Goal: Task Accomplishment & Management: Manage account settings

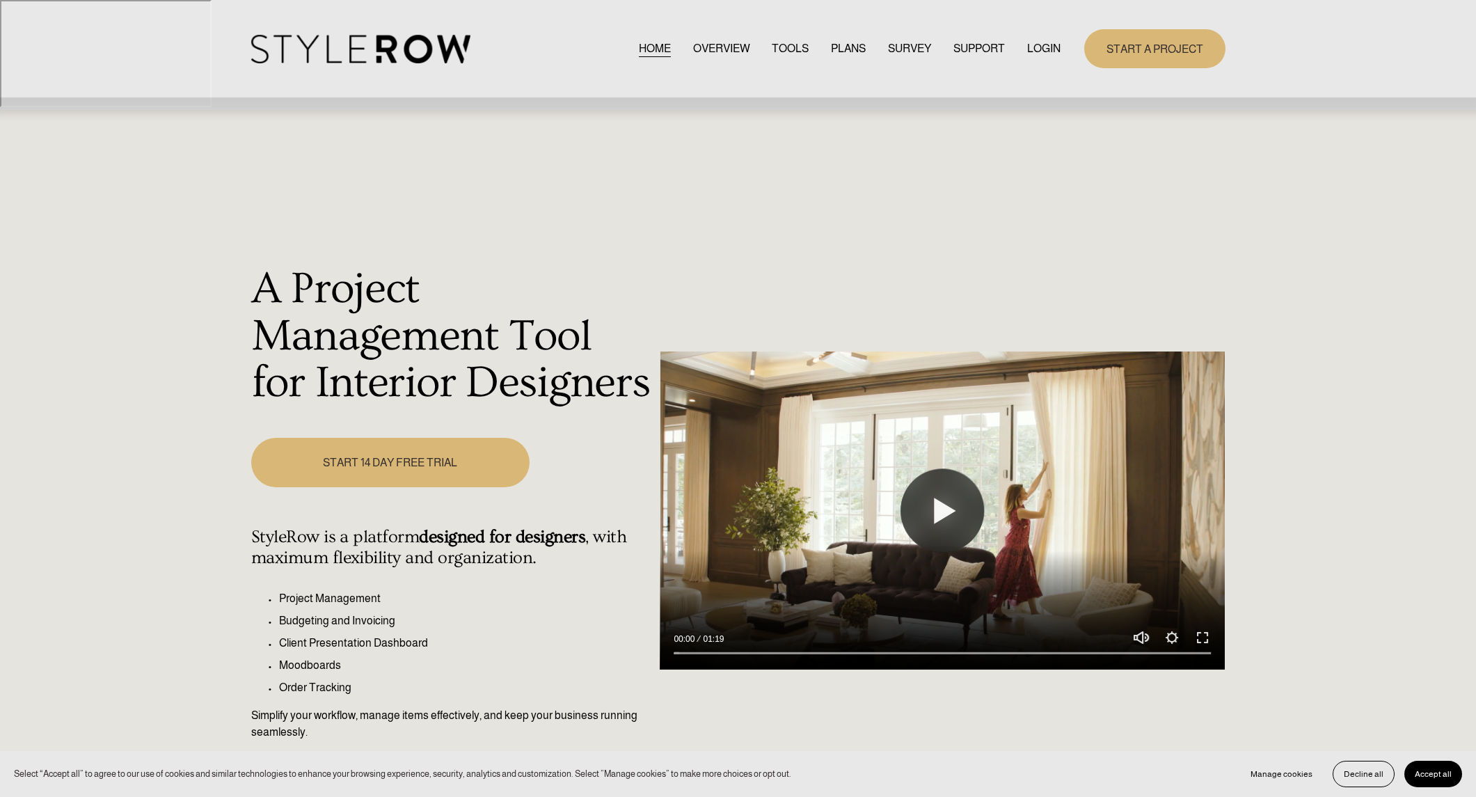
click at [1032, 46] on link "LOGIN" at bounding box center [1043, 48] width 33 height 19
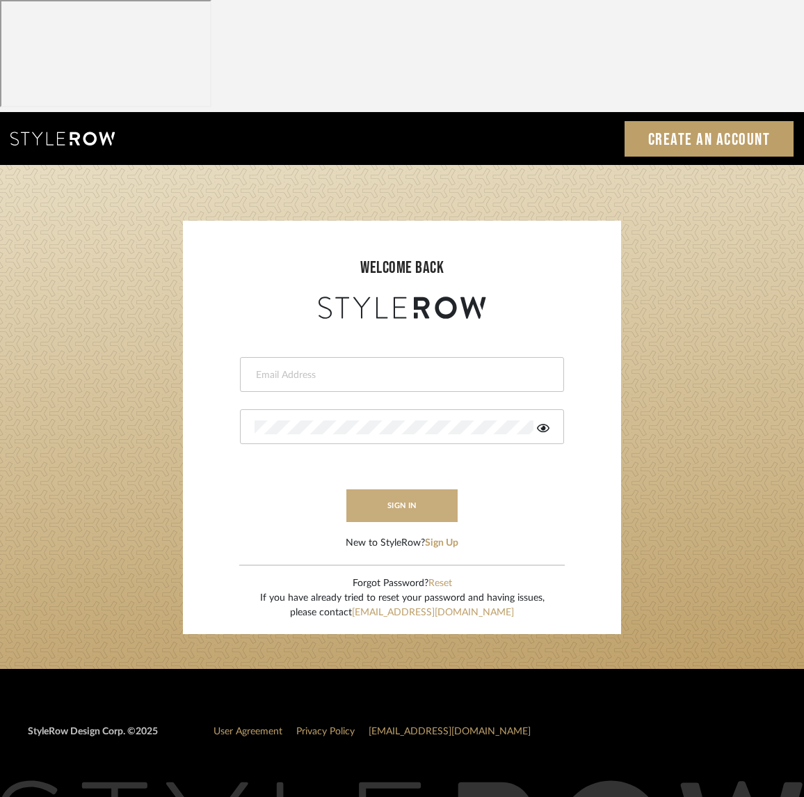
type input "info@theodorebinteriors.com"
click at [425, 489] on button "sign in" at bounding box center [402, 505] width 111 height 33
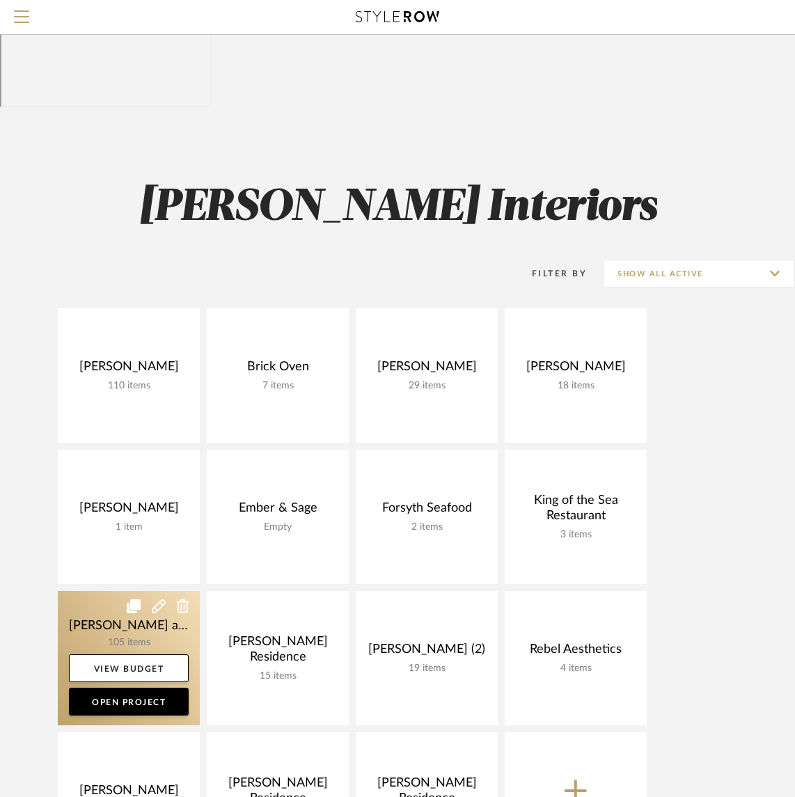
click at [114, 591] on link at bounding box center [129, 658] width 142 height 134
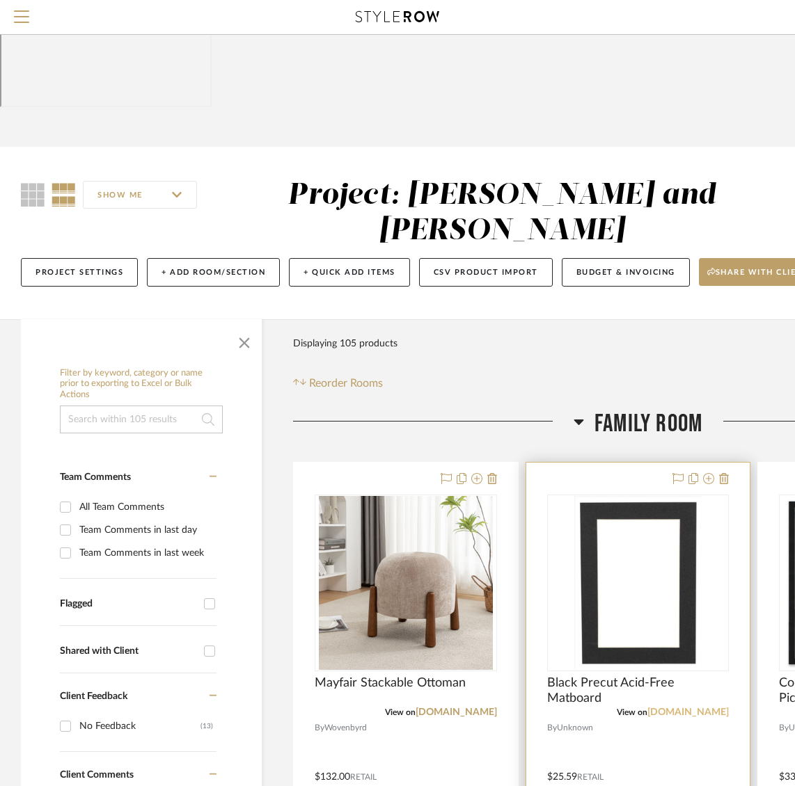
click at [698, 708] on link "[DOMAIN_NAME]" at bounding box center [687, 713] width 81 height 10
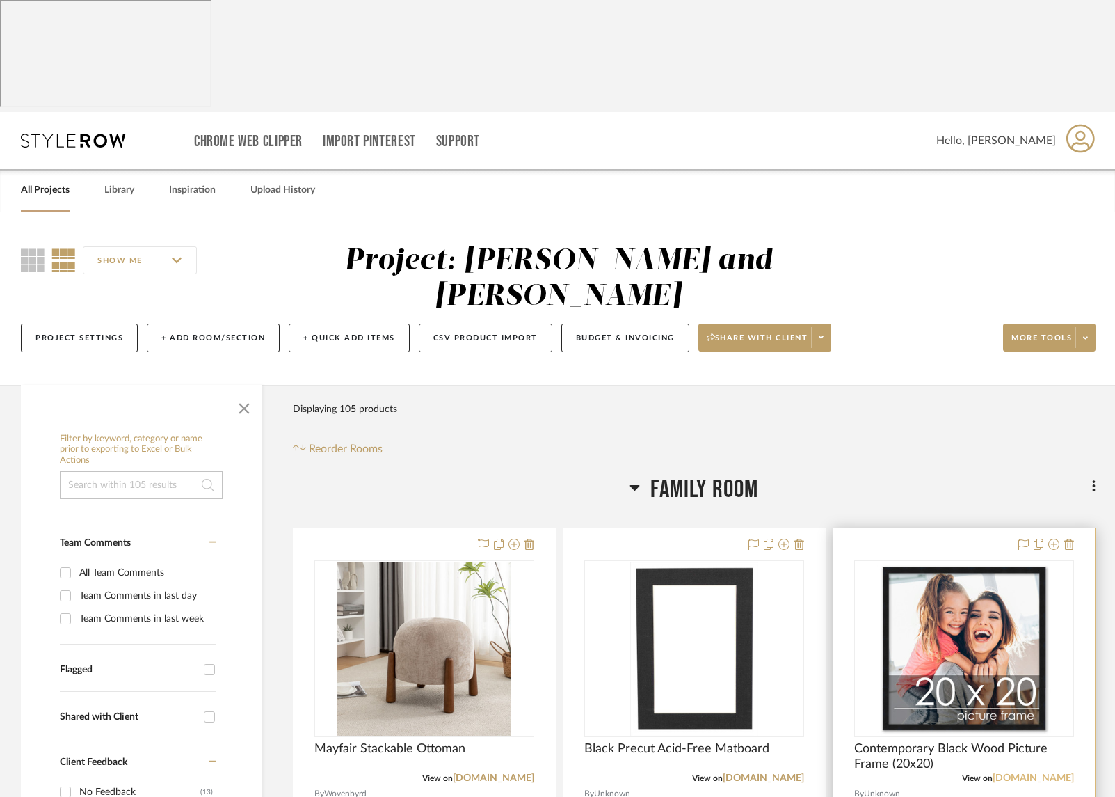
click at [804, 773] on link "[DOMAIN_NAME]" at bounding box center [1033, 778] width 81 height 10
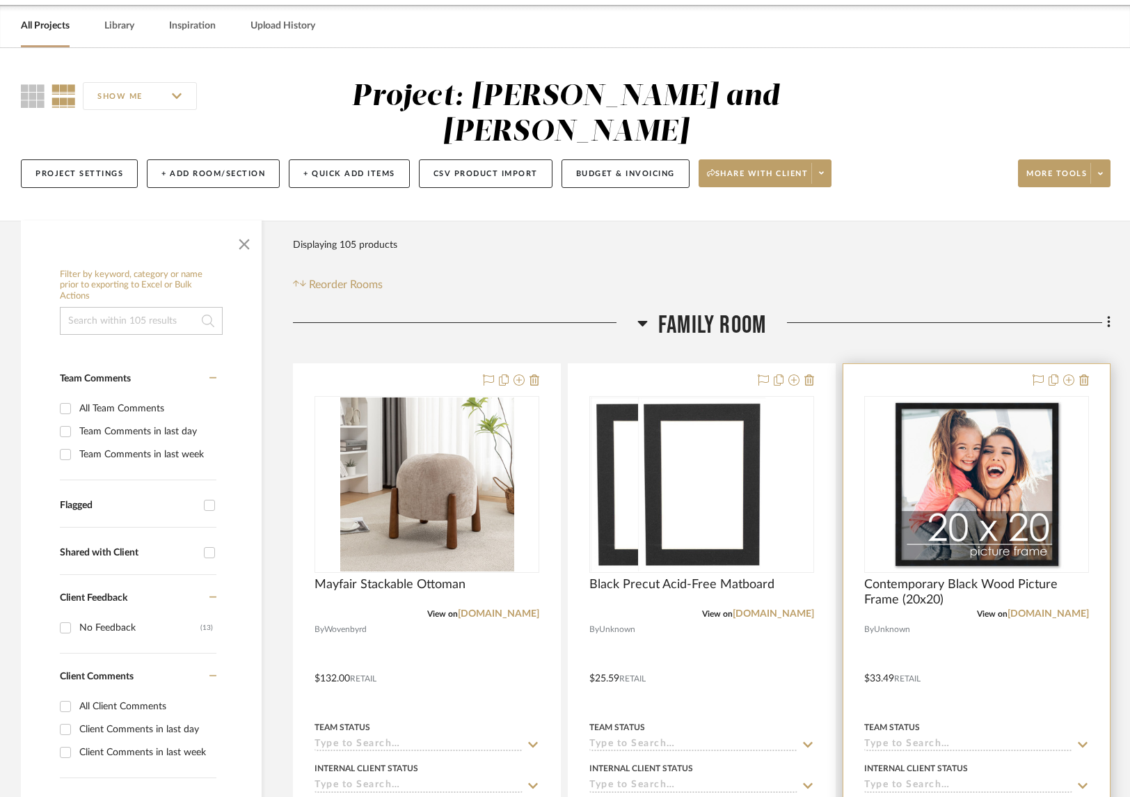
scroll to position [176, 0]
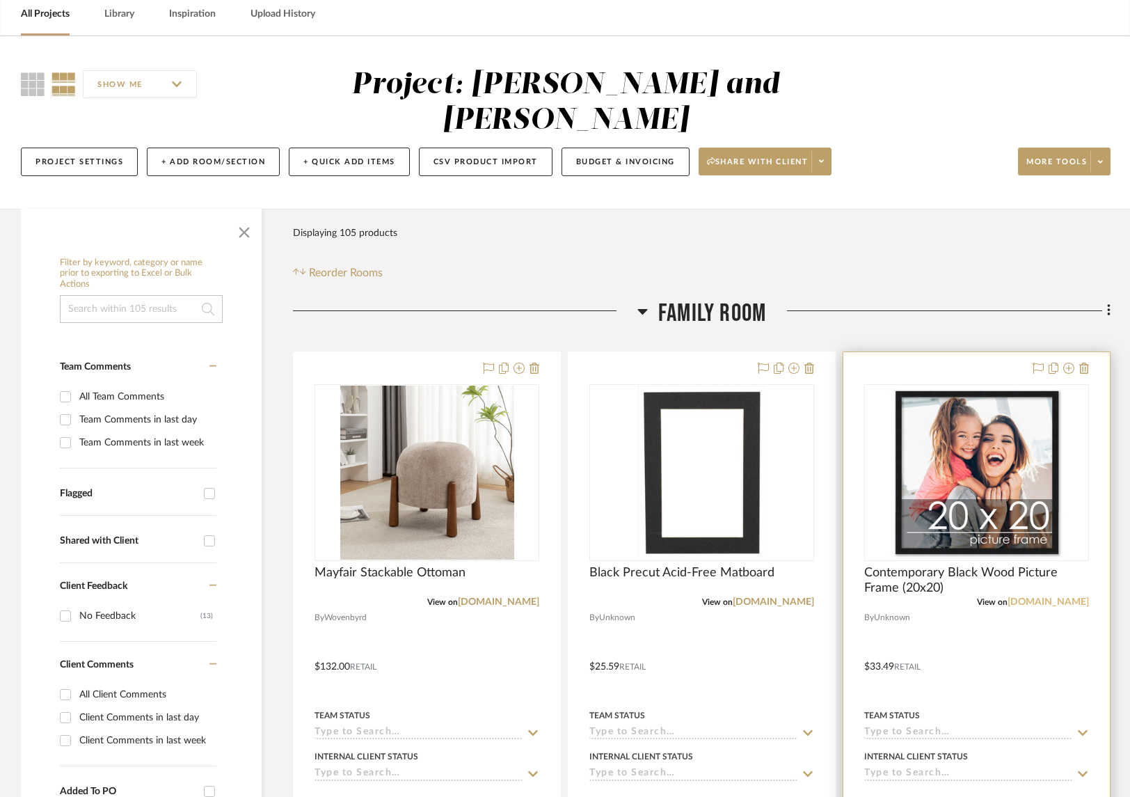
click at [804, 597] on link "[DOMAIN_NAME]" at bounding box center [1048, 602] width 81 height 10
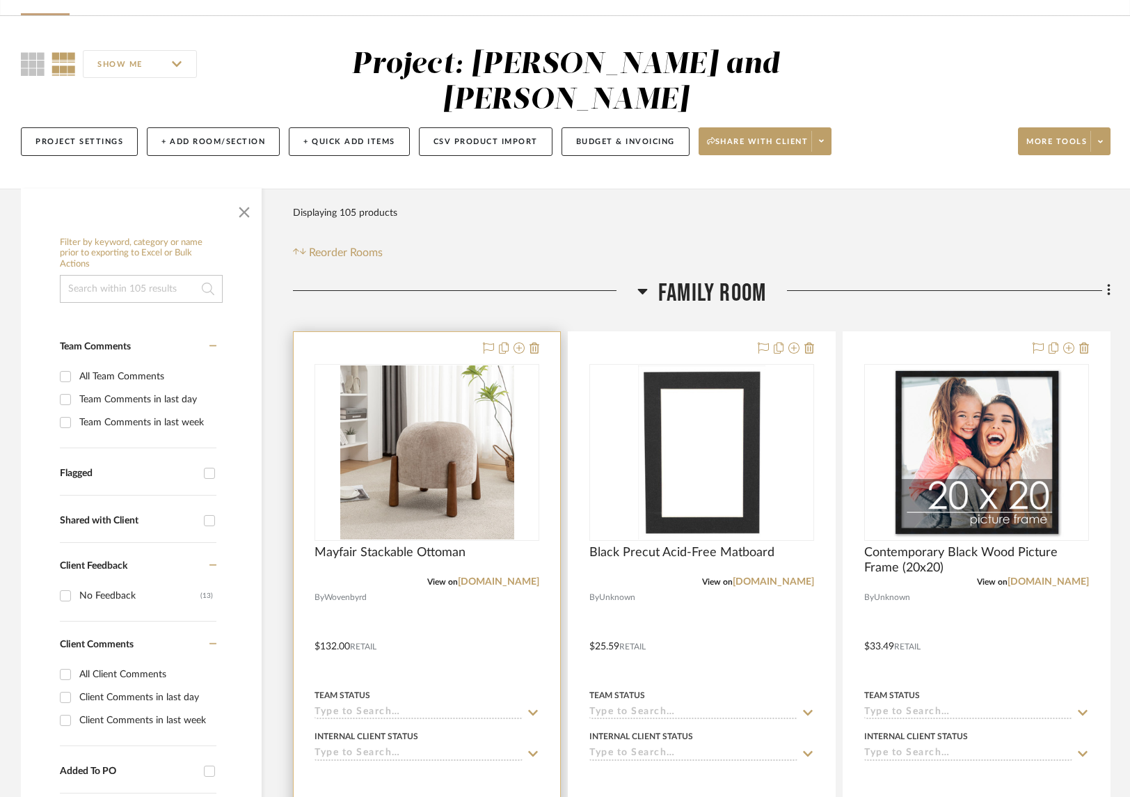
scroll to position [134, 0]
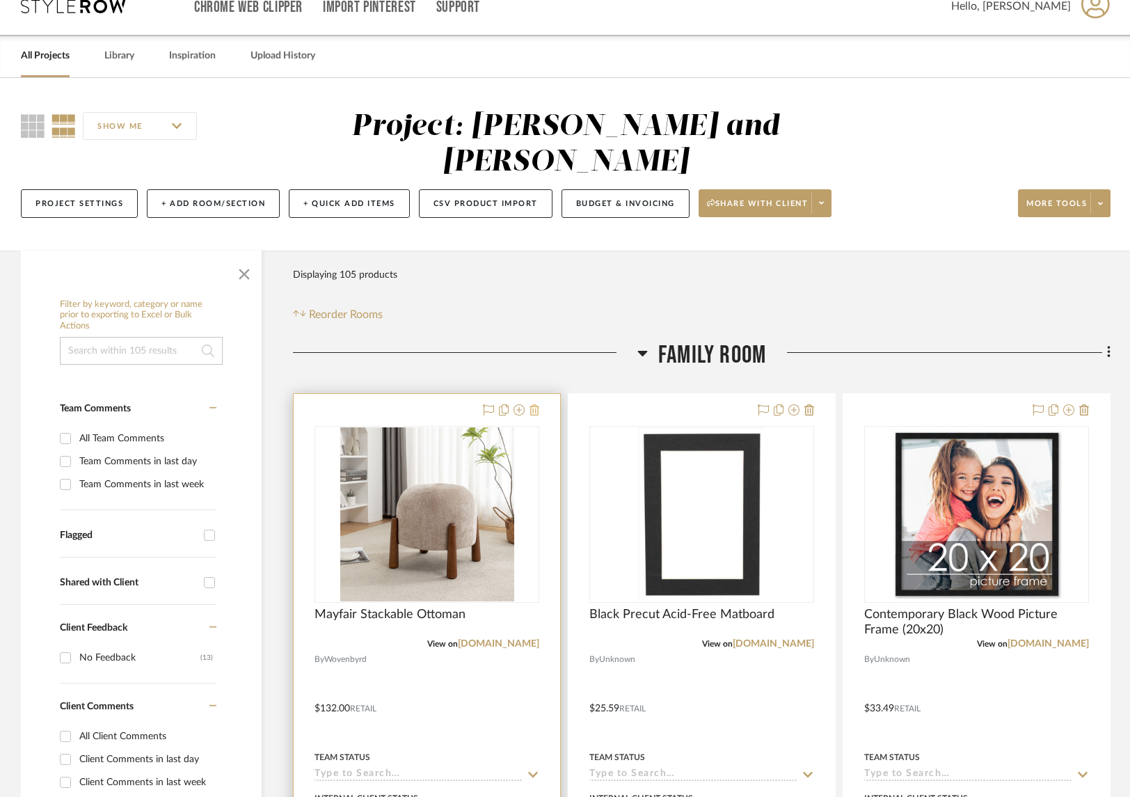
click at [535, 404] on icon at bounding box center [534, 409] width 10 height 11
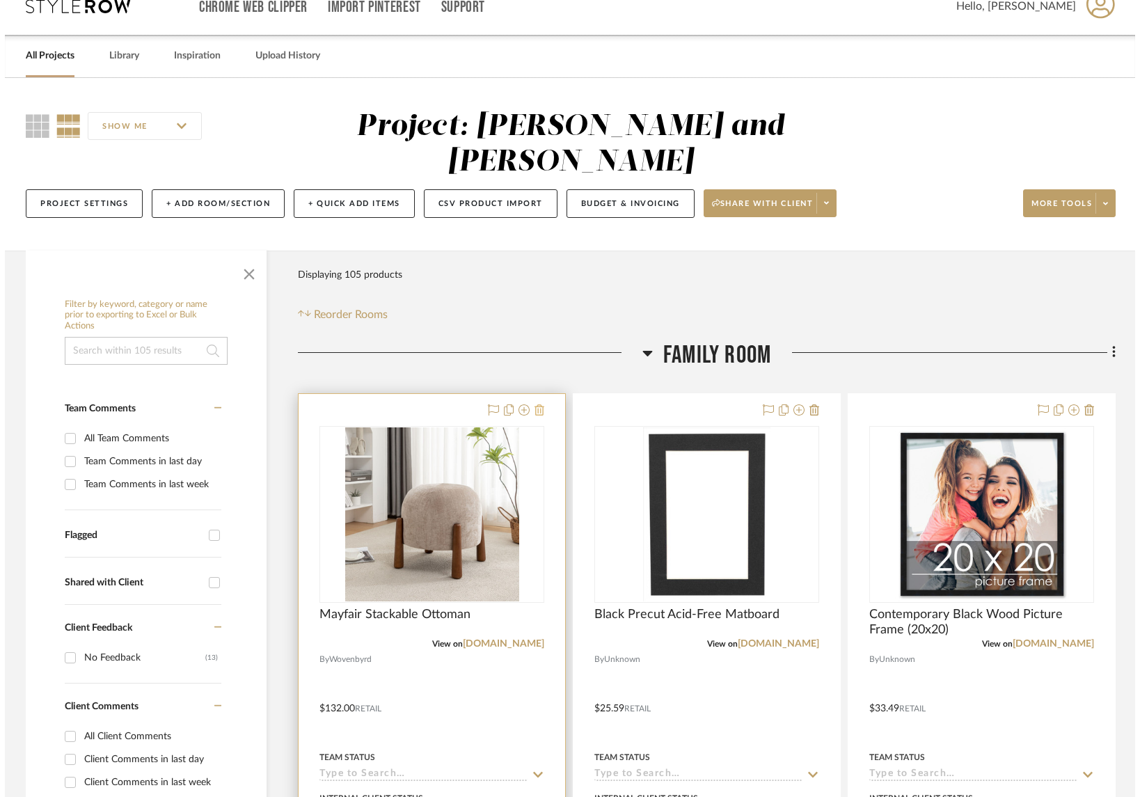
scroll to position [0, 0]
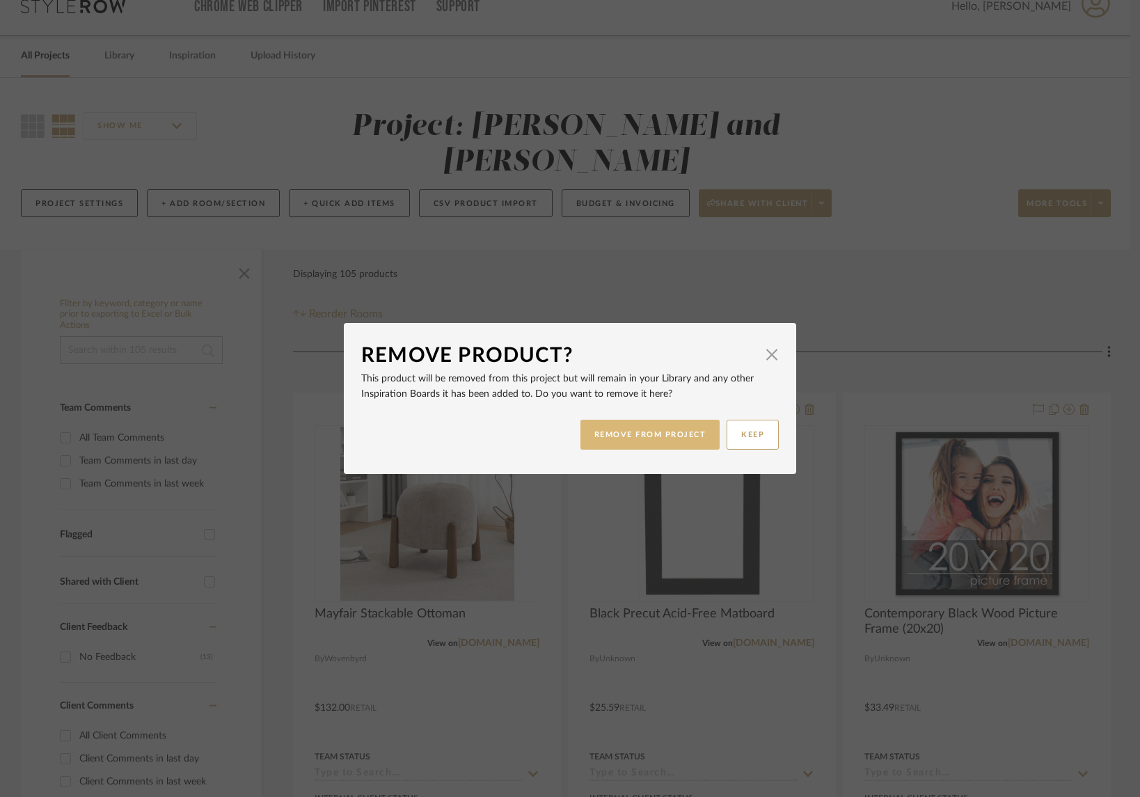
click at [659, 441] on button "REMOVE FROM PROJECT" at bounding box center [650, 435] width 140 height 30
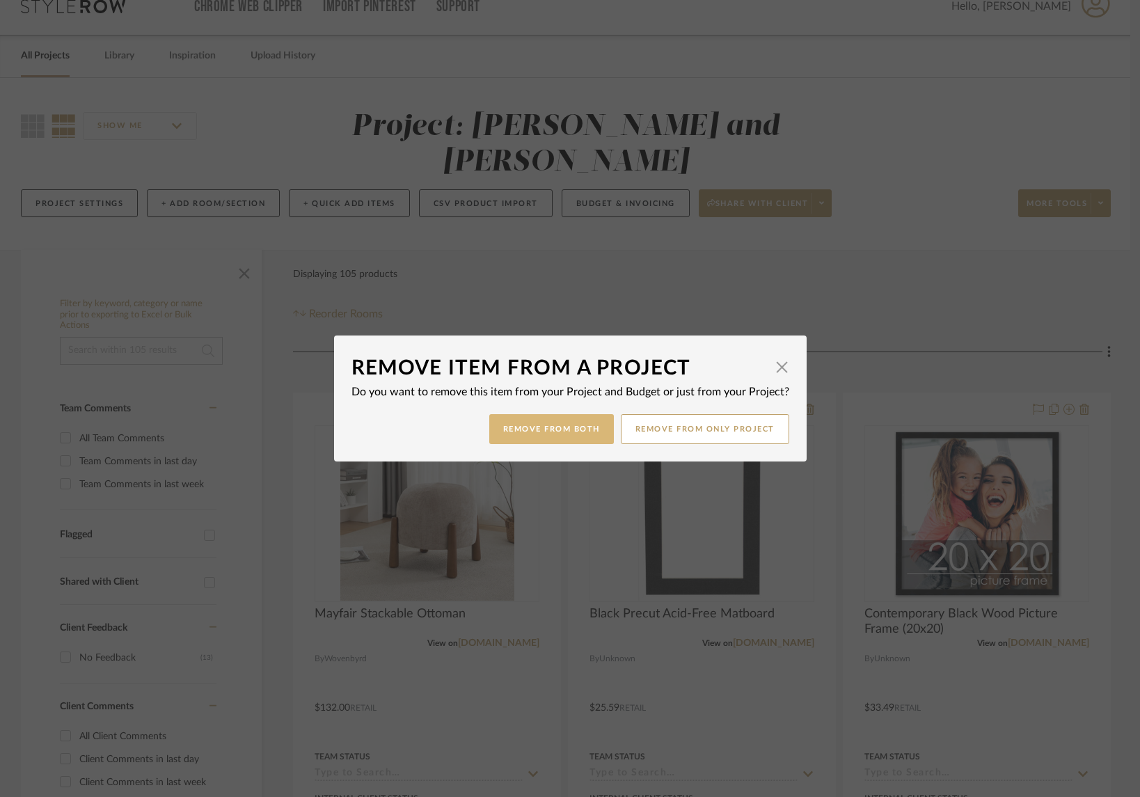
click at [568, 436] on button "Remove from Both" at bounding box center [551, 429] width 125 height 30
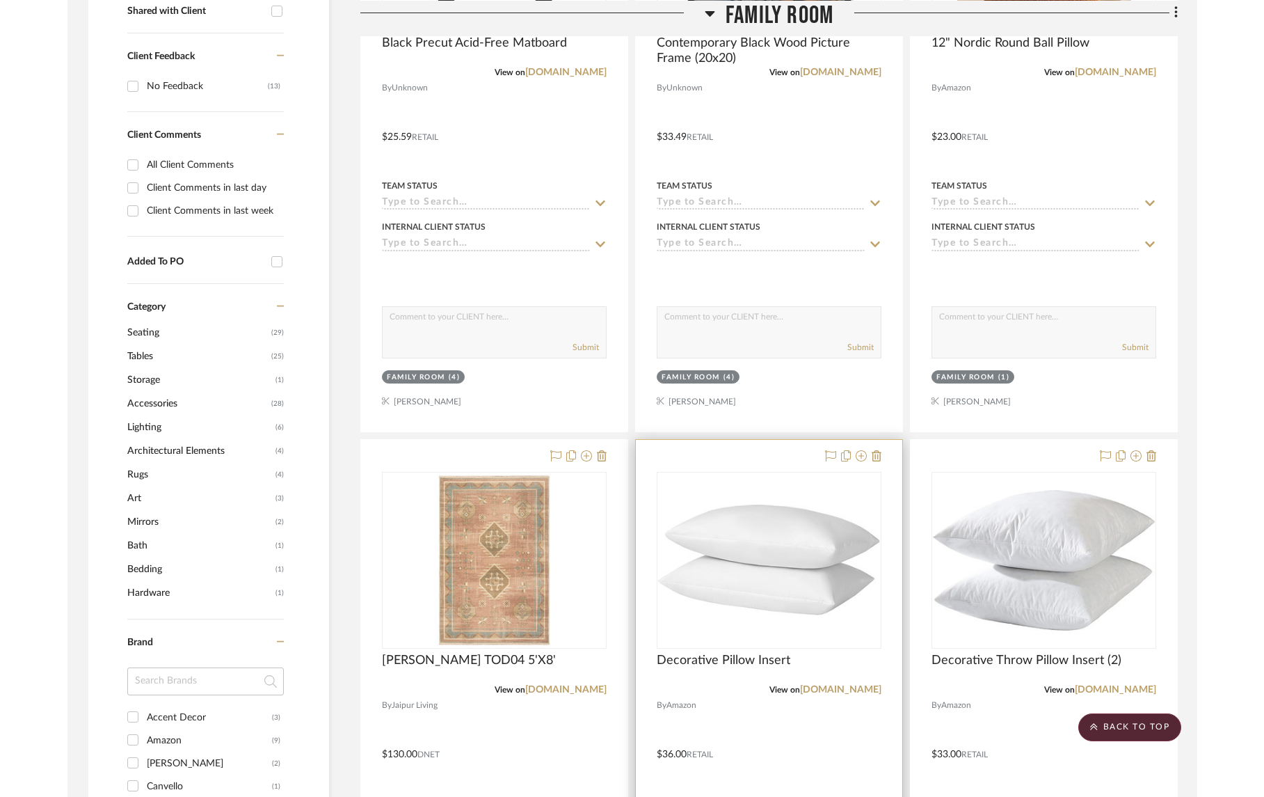
scroll to position [706, 0]
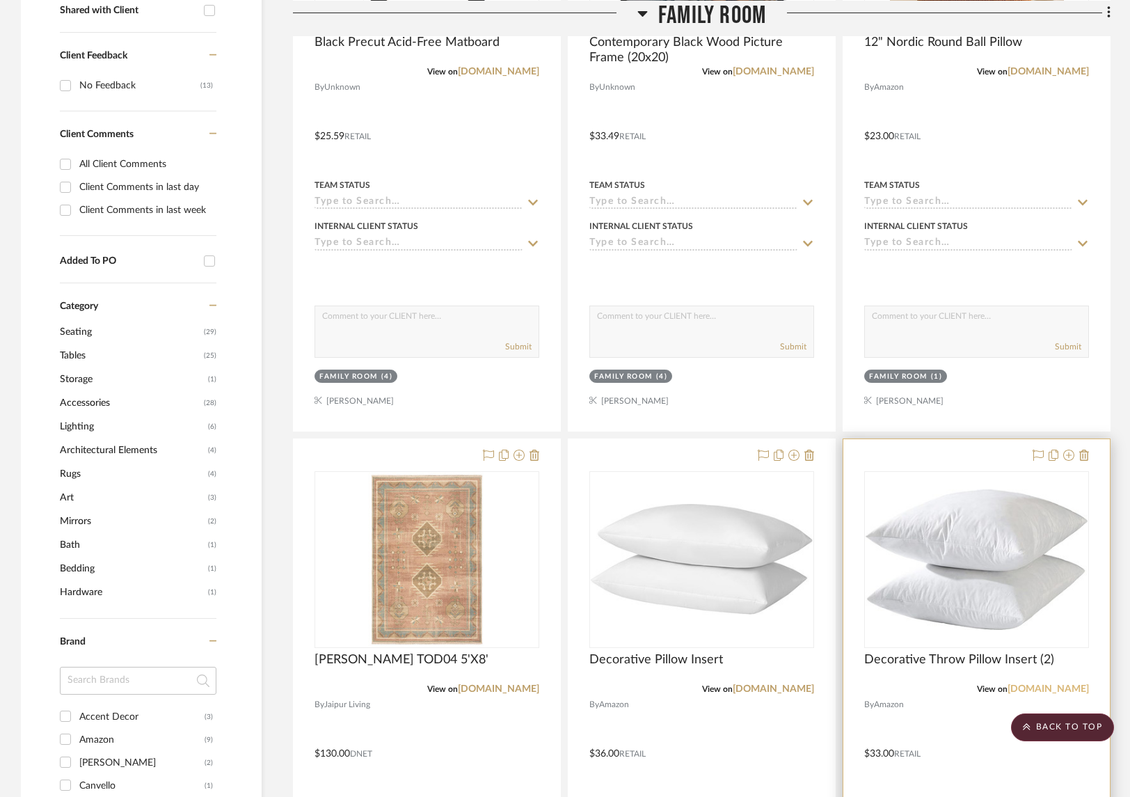
click at [804, 684] on link "[DOMAIN_NAME]" at bounding box center [1048, 689] width 81 height 10
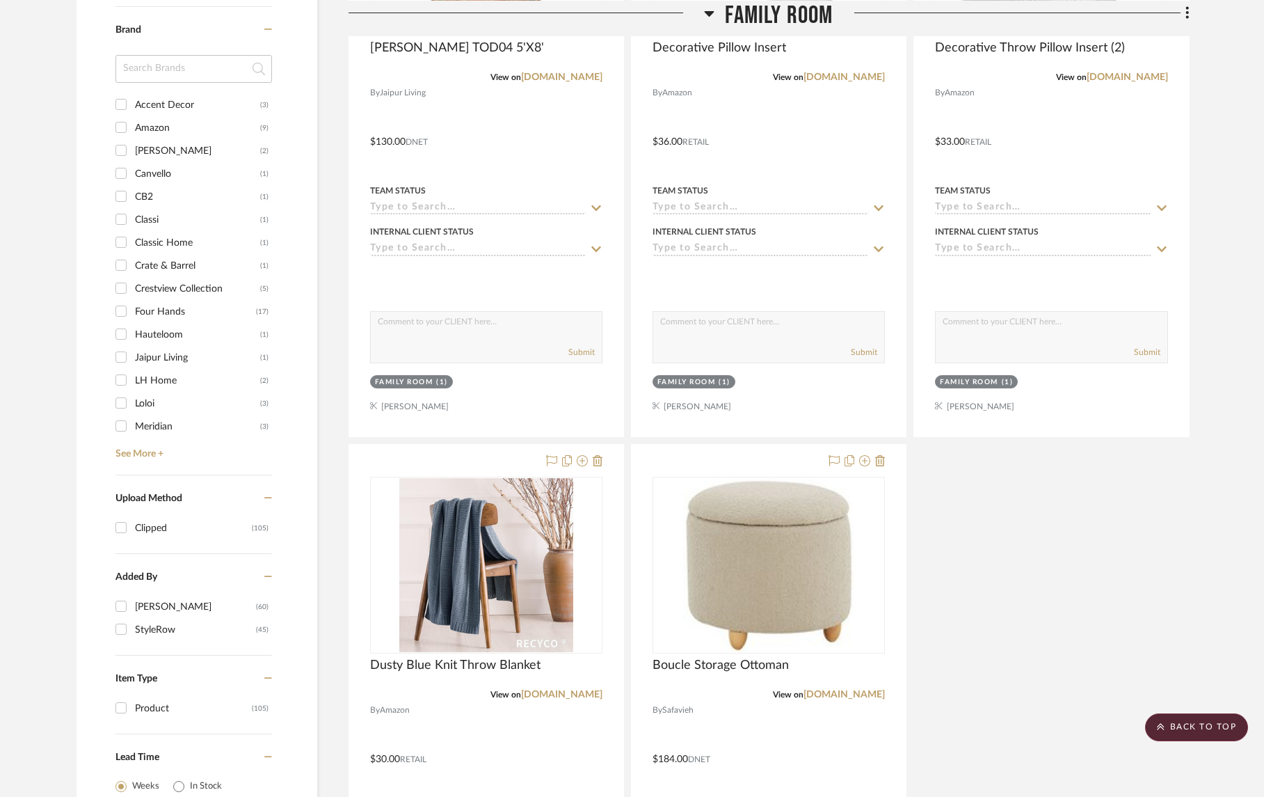
scroll to position [1366, 0]
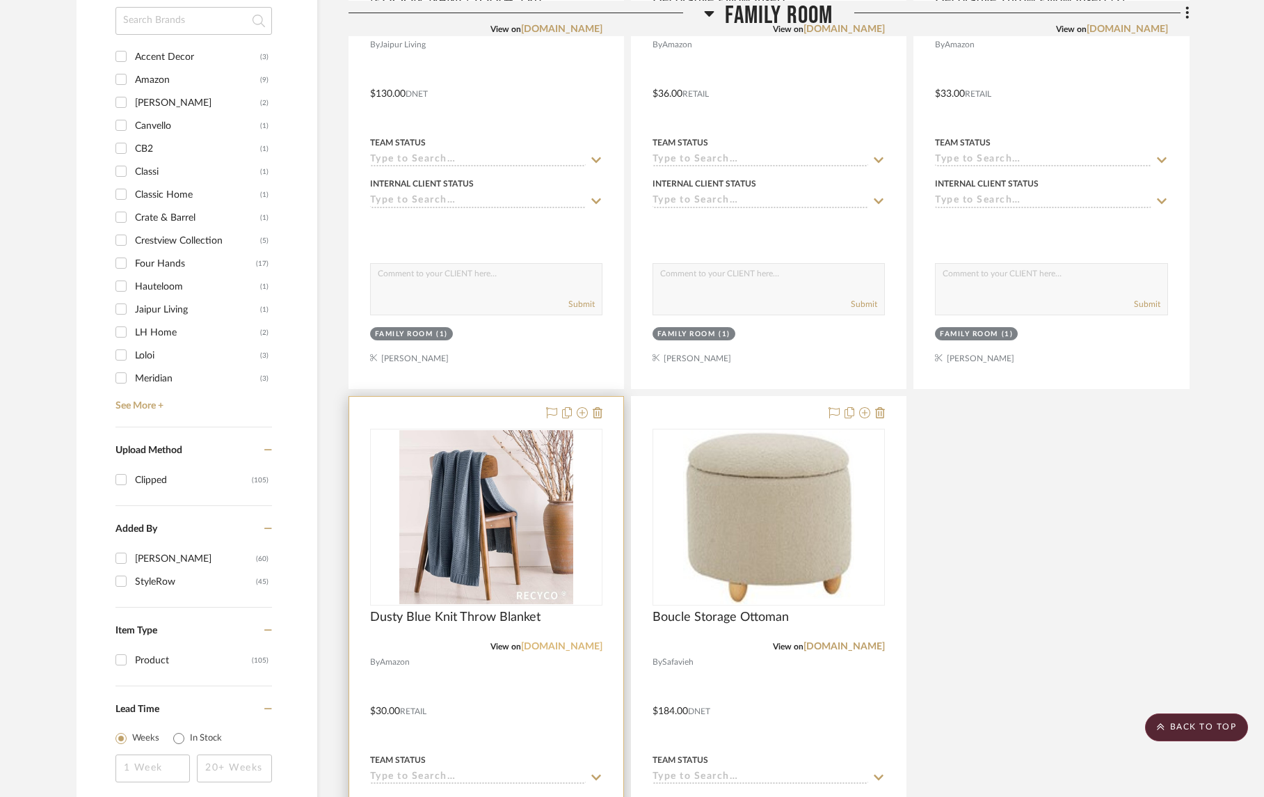
click at [577, 642] on link "[DOMAIN_NAME]" at bounding box center [561, 647] width 81 height 10
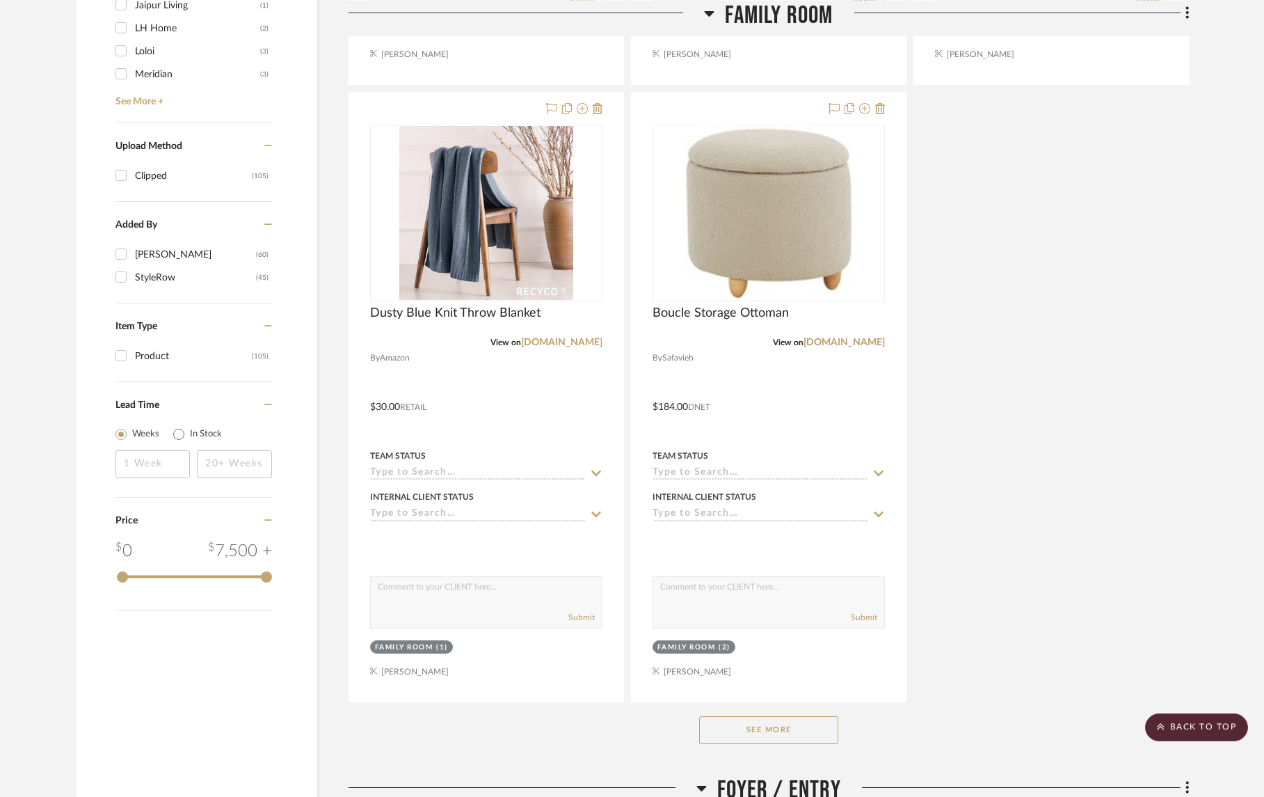
scroll to position [1856, 0]
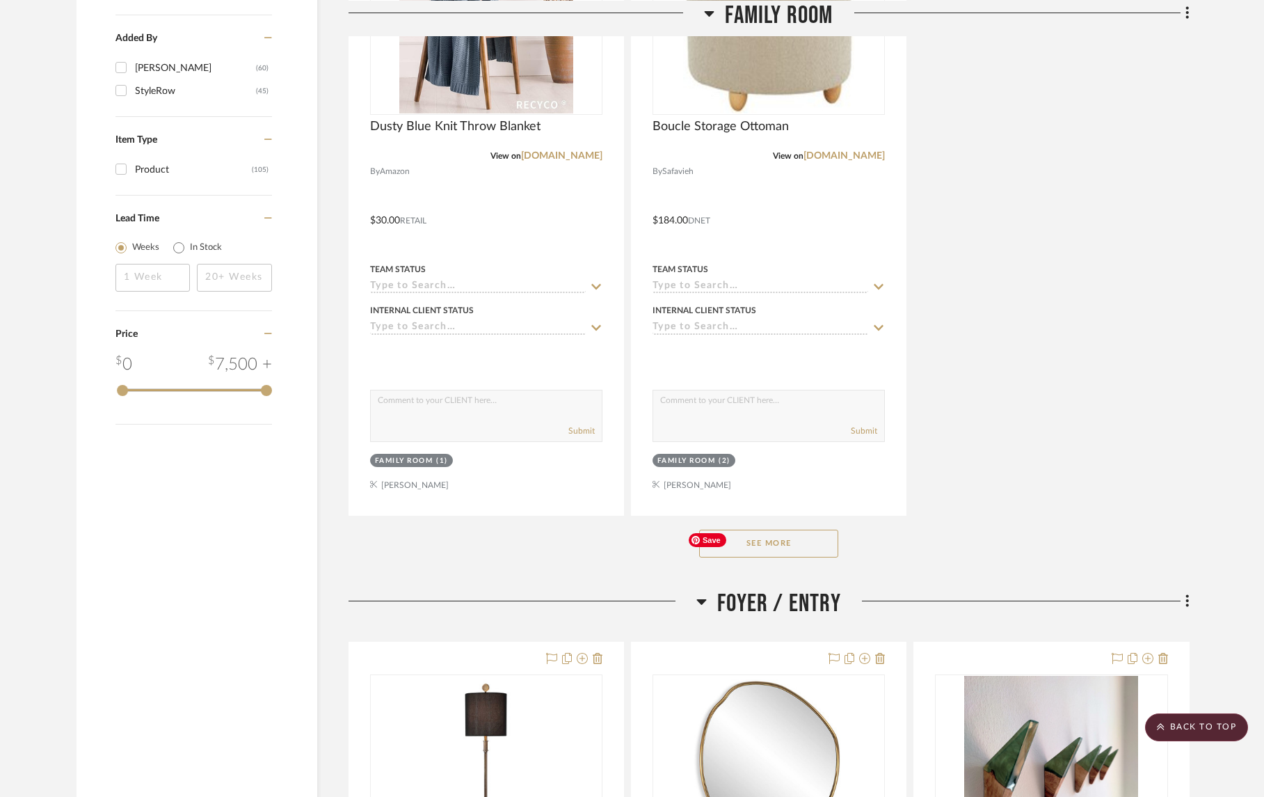
click at [786, 529] on button "See More" at bounding box center [768, 543] width 139 height 28
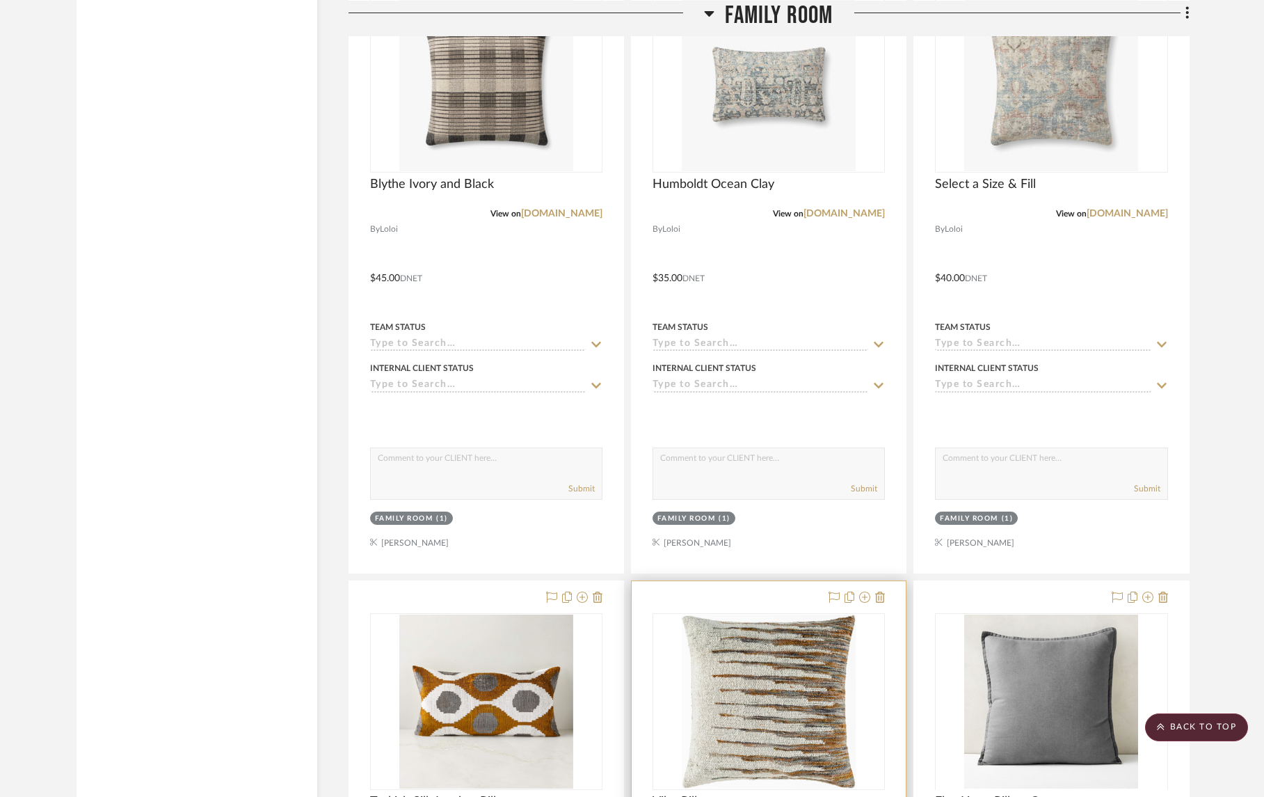
scroll to position [3050, 0]
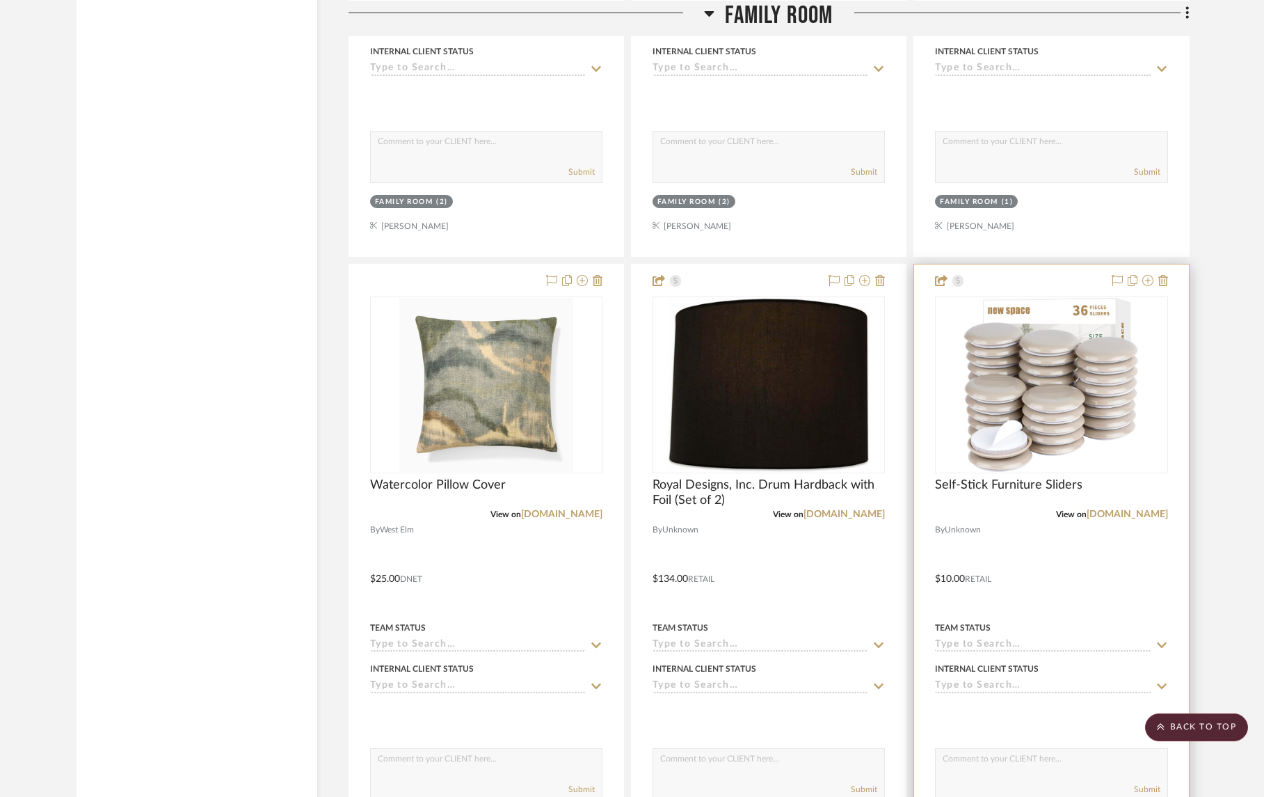
scroll to position [3969, 0]
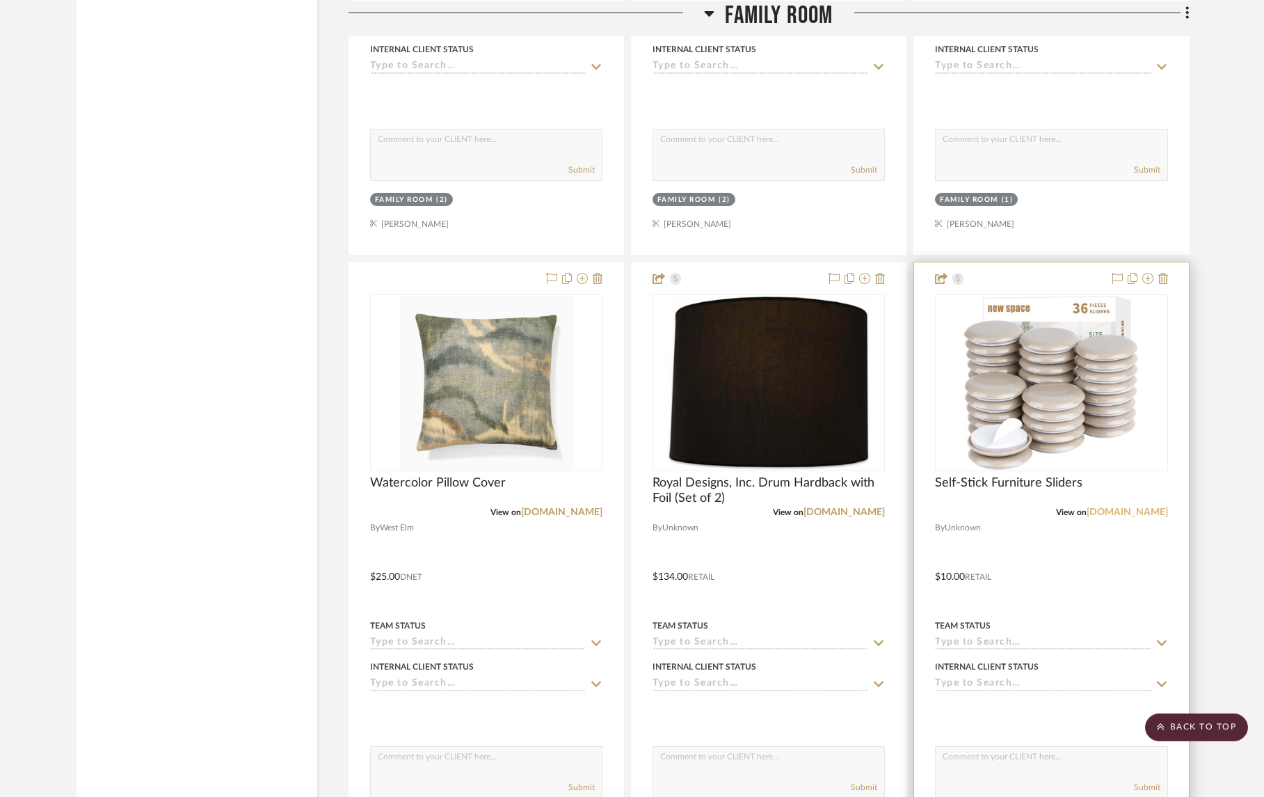
click at [804, 507] on link "[DOMAIN_NAME]" at bounding box center [1127, 512] width 81 height 10
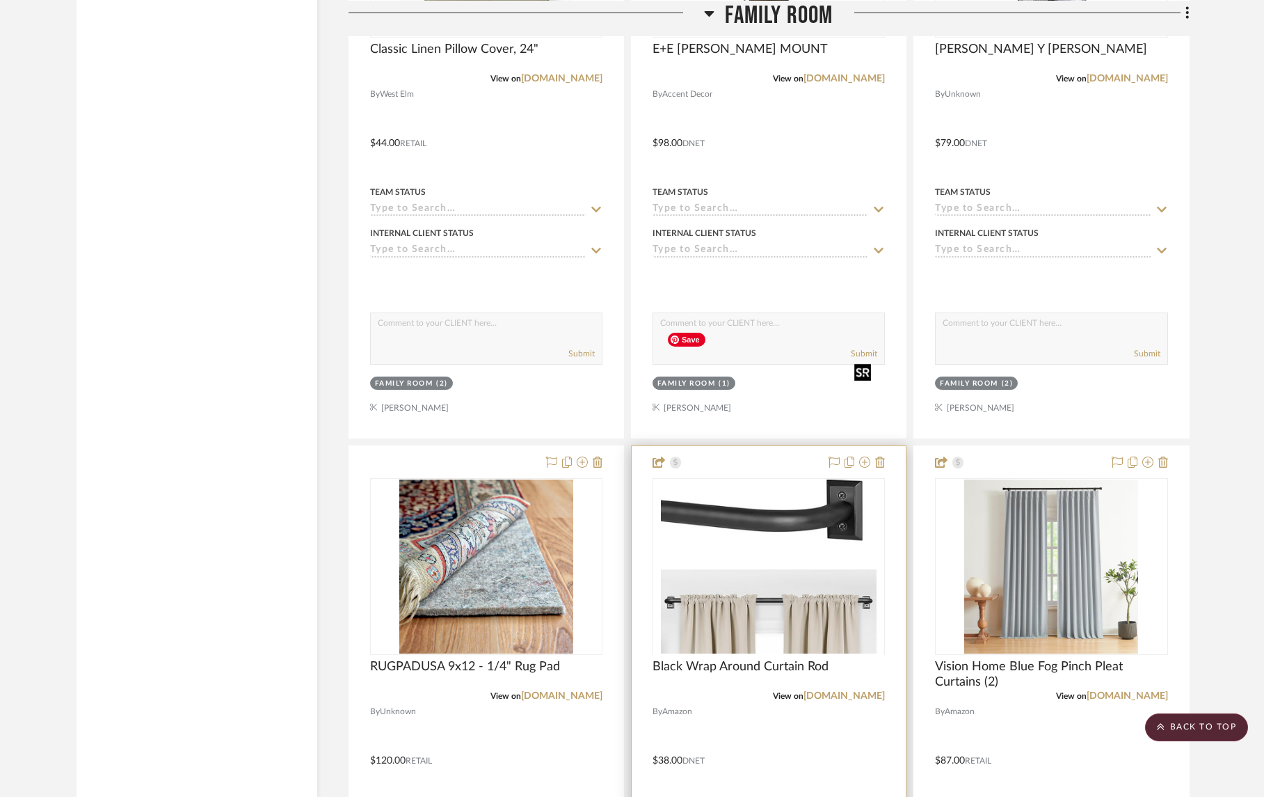
scroll to position [5641, 0]
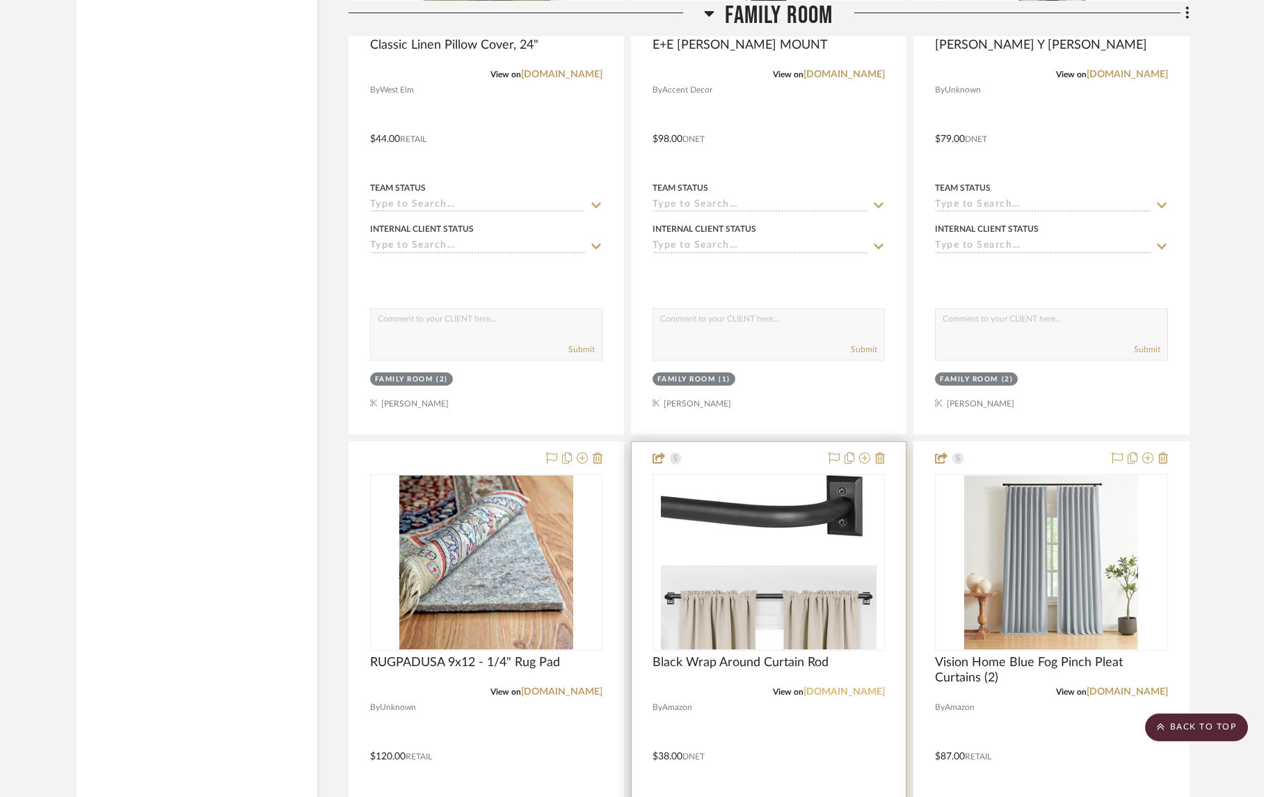
click at [804, 687] on link "[DOMAIN_NAME]" at bounding box center [844, 692] width 81 height 10
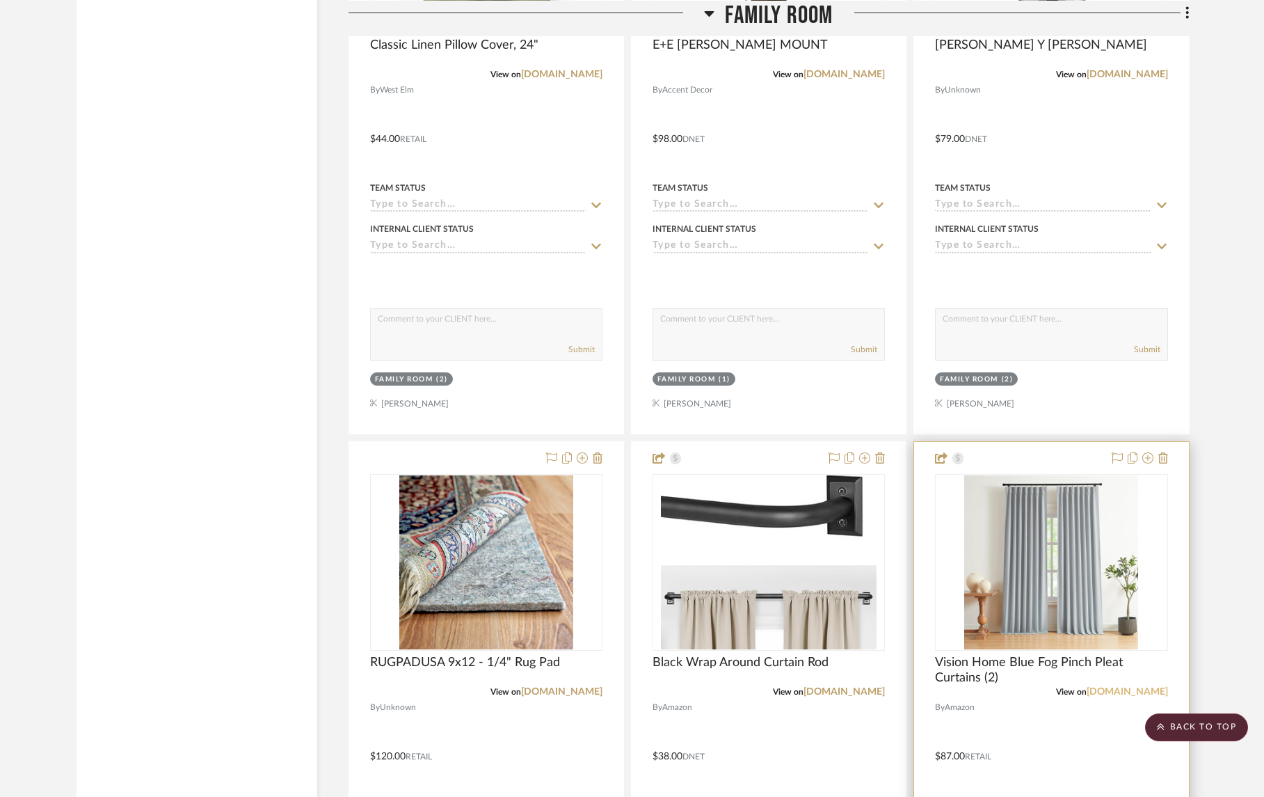
click at [804, 687] on link "[DOMAIN_NAME]" at bounding box center [1127, 692] width 81 height 10
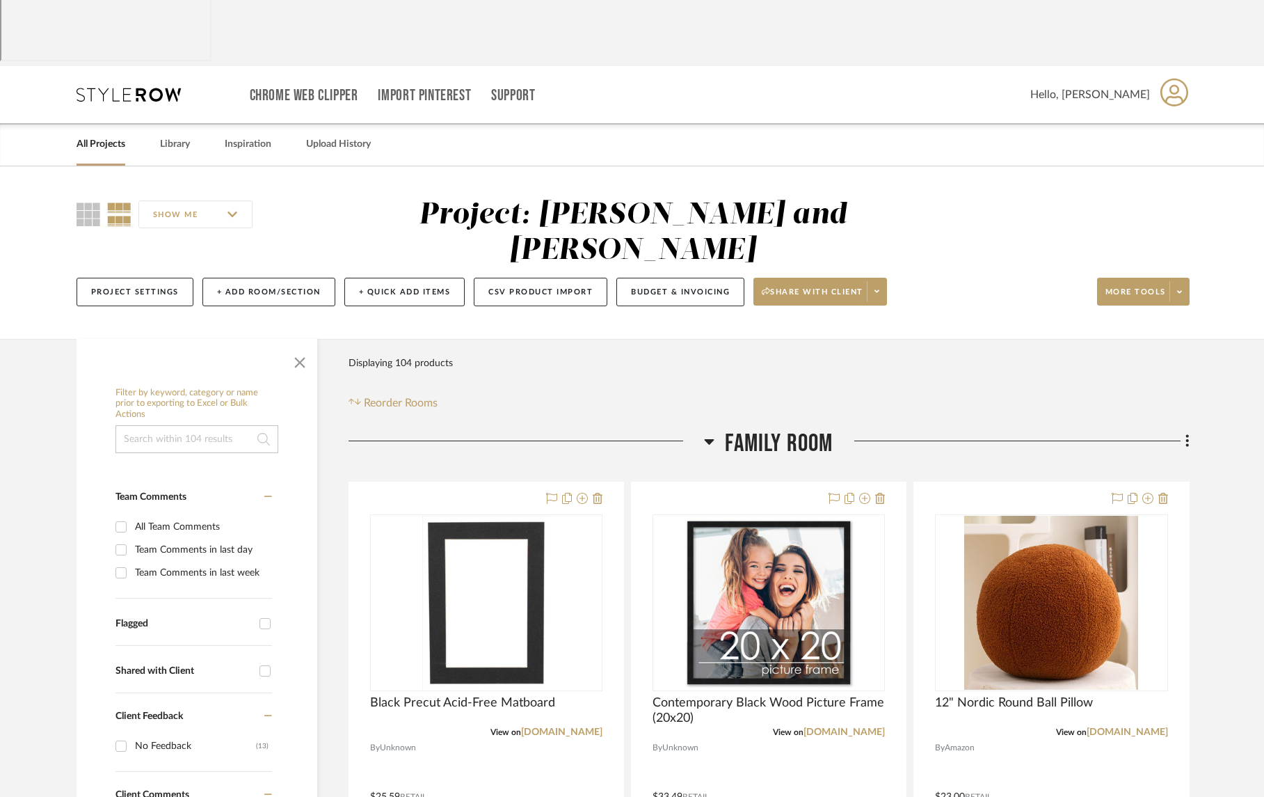
scroll to position [198, 0]
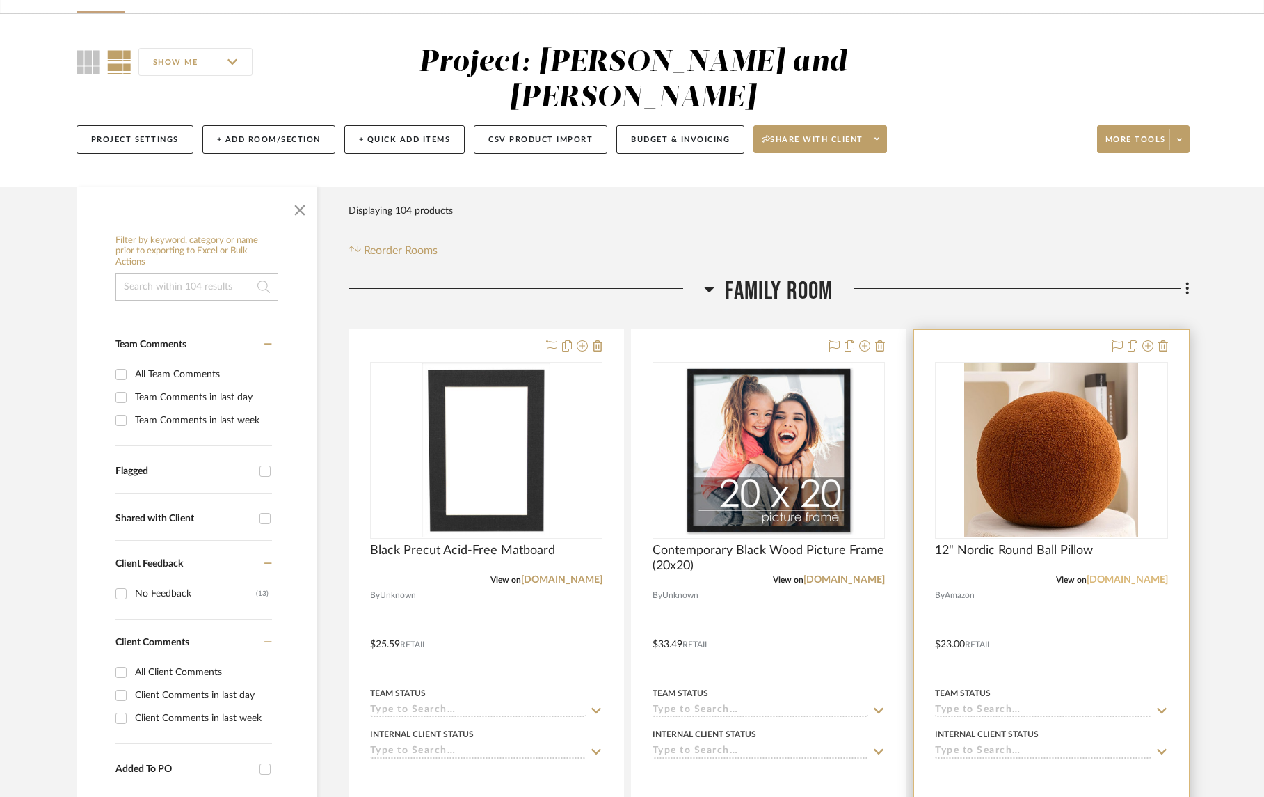
click at [804, 575] on link "[DOMAIN_NAME]" at bounding box center [1127, 580] width 81 height 10
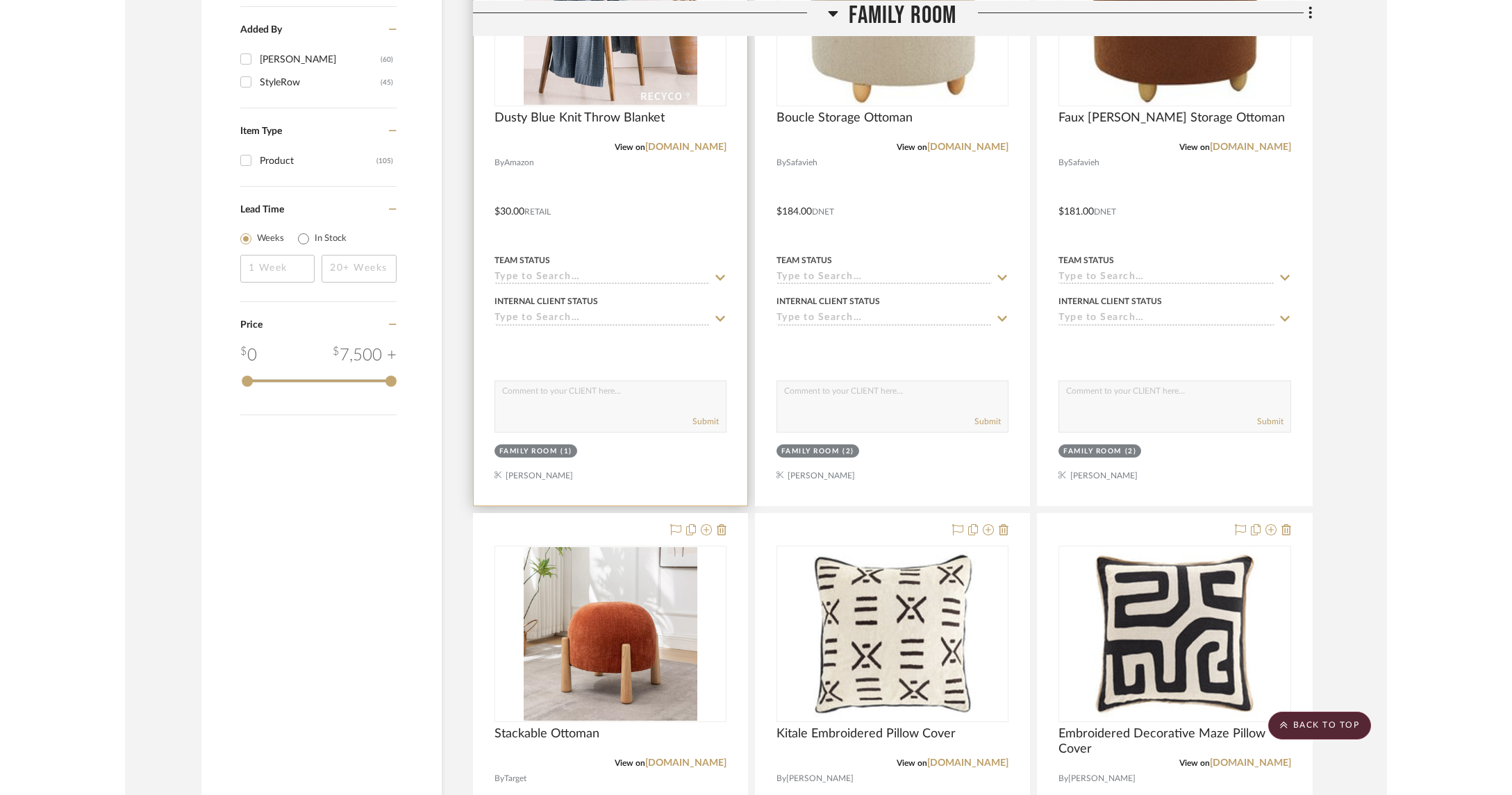
scroll to position [2095, 0]
